Goal: Information Seeking & Learning: Learn about a topic

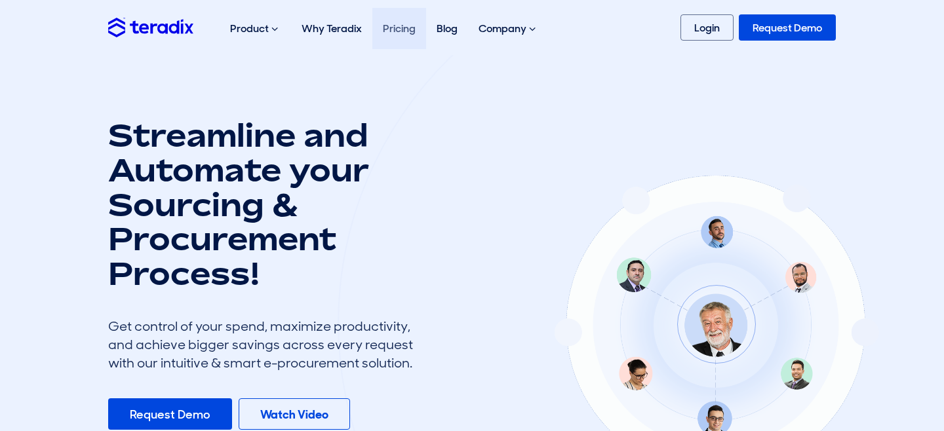
click at [388, 35] on link "Pricing" at bounding box center [399, 28] width 54 height 41
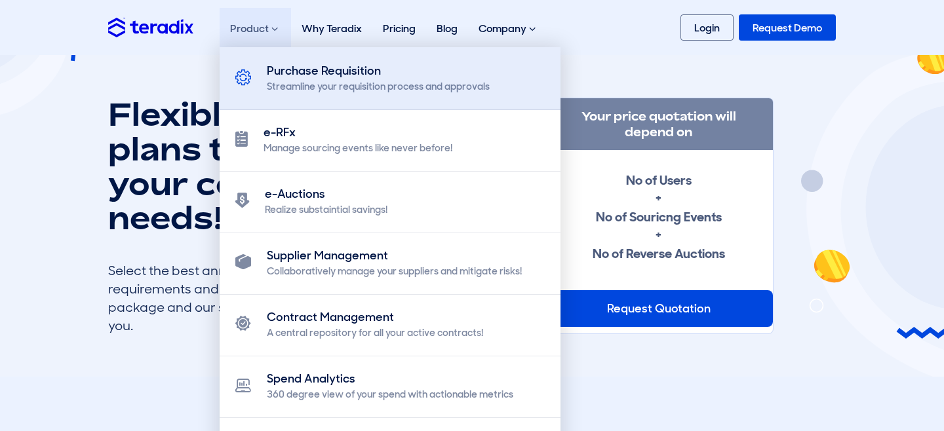
click at [282, 71] on div "Purchase Requisition" at bounding box center [378, 71] width 223 height 18
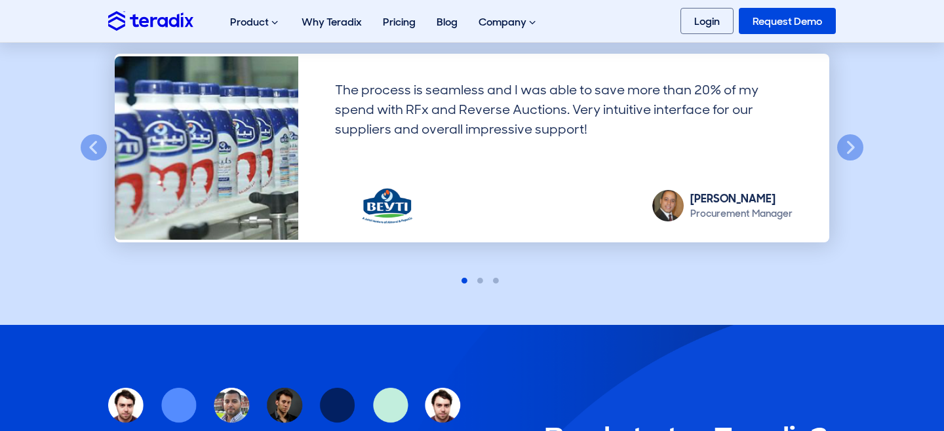
scroll to position [2176, 0]
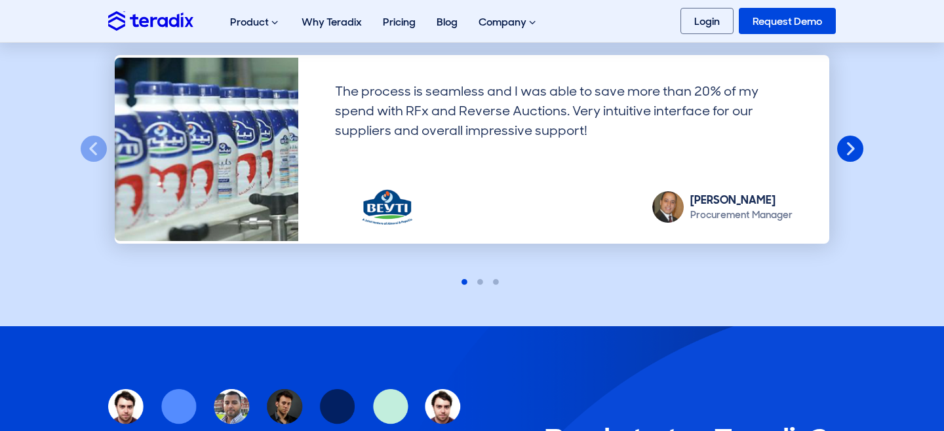
click at [844, 140] on button "Next" at bounding box center [850, 149] width 29 height 29
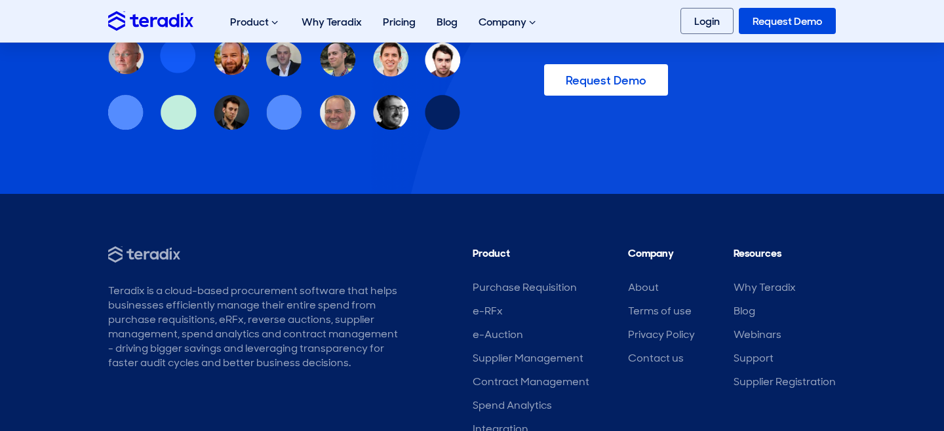
scroll to position [2794, 0]
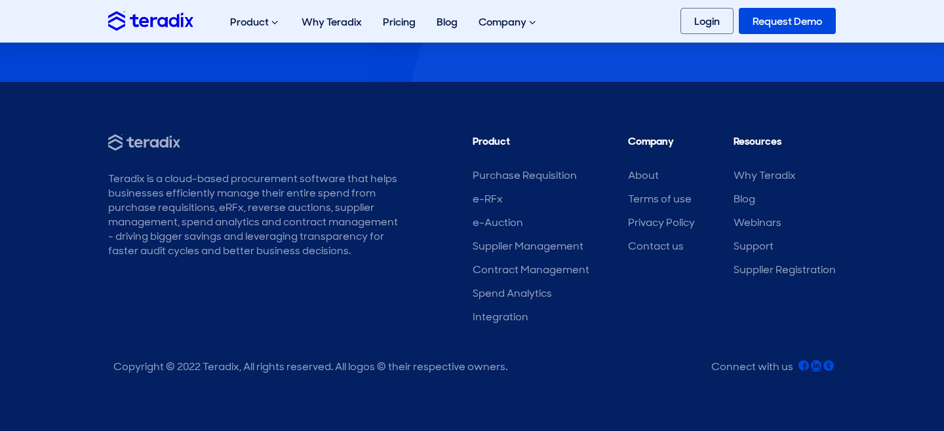
click at [817, 365] on icon at bounding box center [816, 365] width 10 height 10
